Goal: Find specific page/section: Find specific page/section

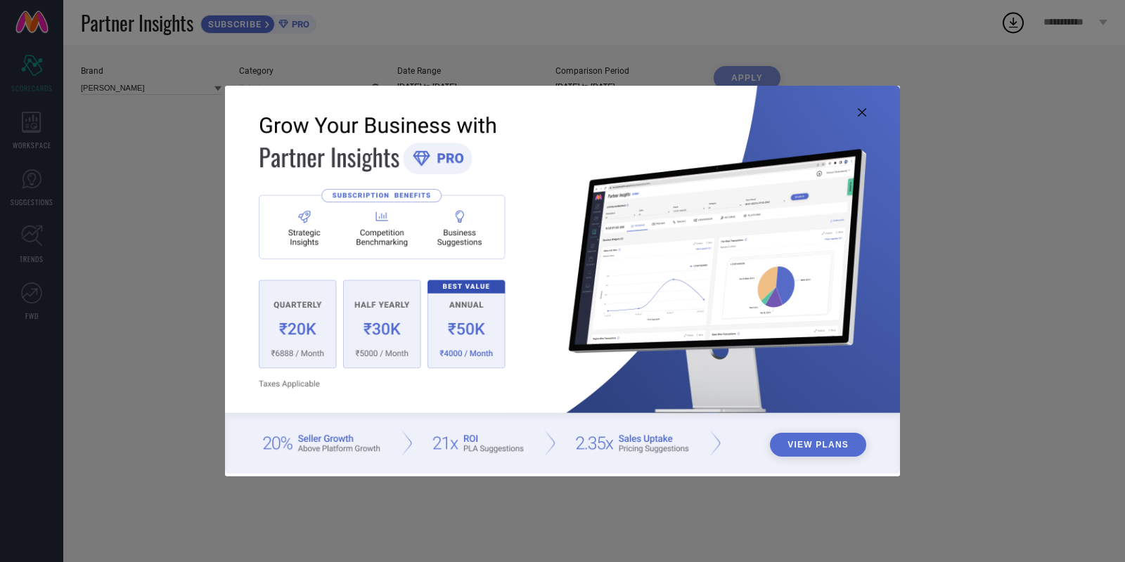
type input "All"
click at [869, 115] on img at bounding box center [562, 280] width 675 height 388
click at [859, 115] on icon at bounding box center [861, 112] width 8 height 8
